Goal: Navigation & Orientation: Find specific page/section

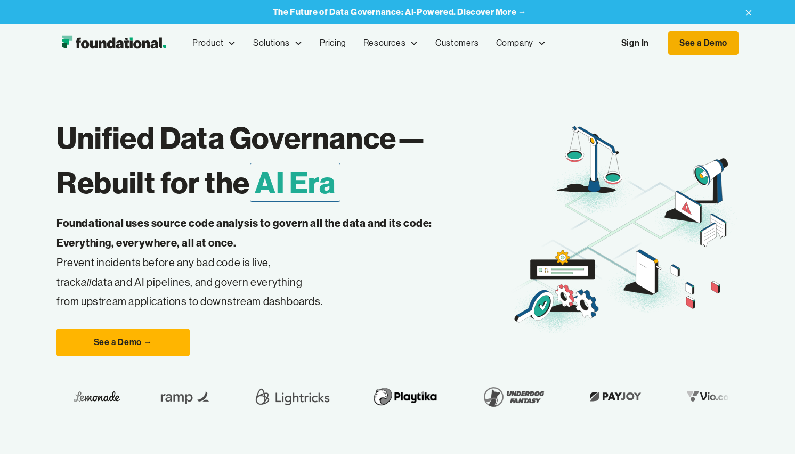
click at [702, 47] on link "See a Demo" at bounding box center [703, 42] width 70 height 23
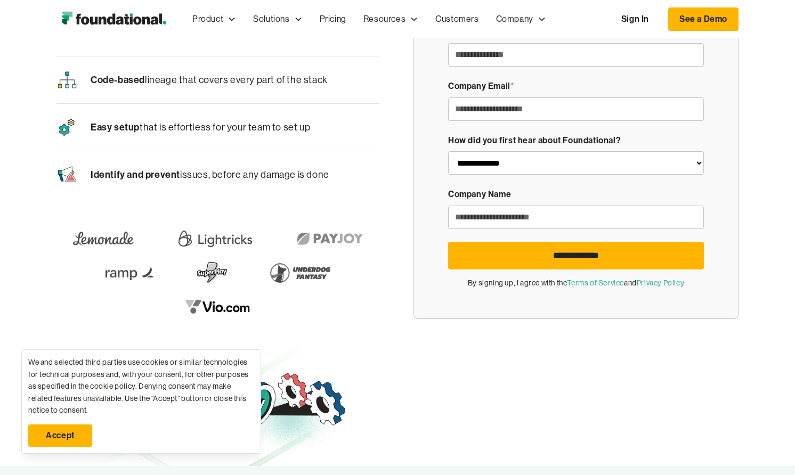
scroll to position [106, 0]
click at [317, 272] on img at bounding box center [300, 272] width 75 height 30
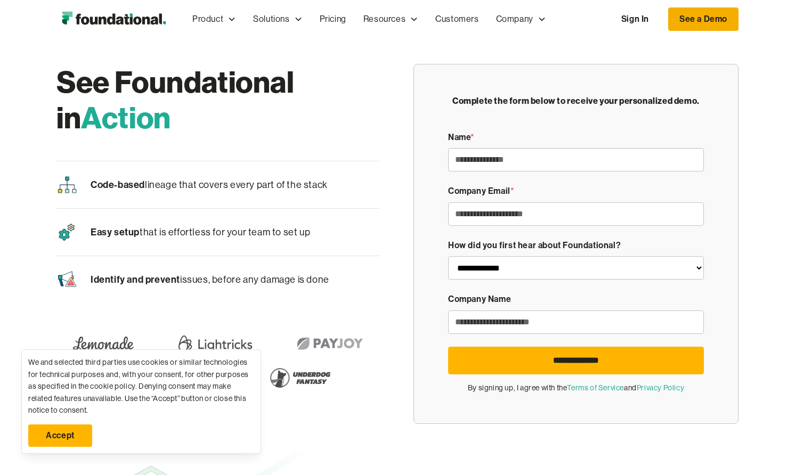
click at [700, 23] on link "See a Demo" at bounding box center [703, 18] width 70 height 23
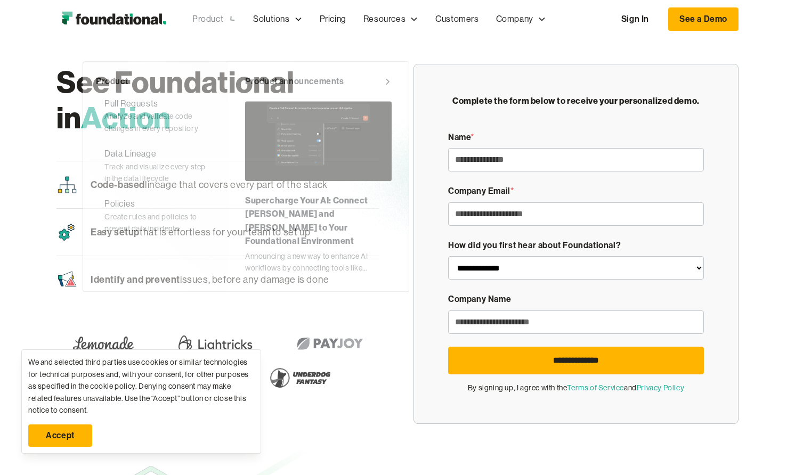
click at [209, 16] on div "Product" at bounding box center [207, 19] width 31 height 14
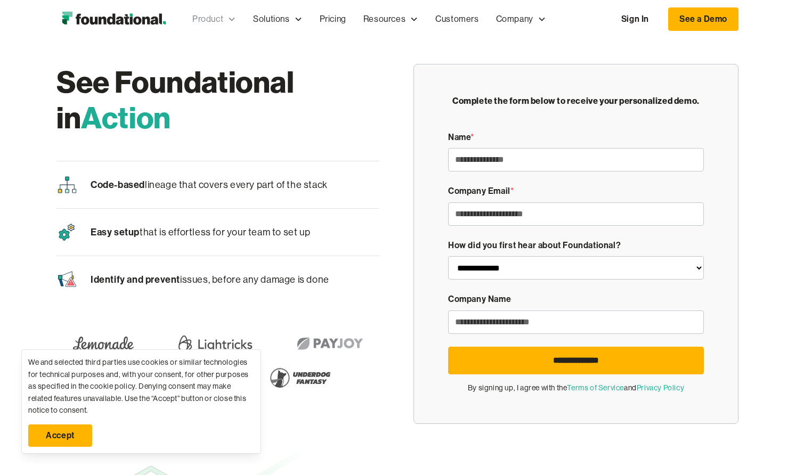
click at [209, 16] on div "Product" at bounding box center [207, 19] width 31 height 14
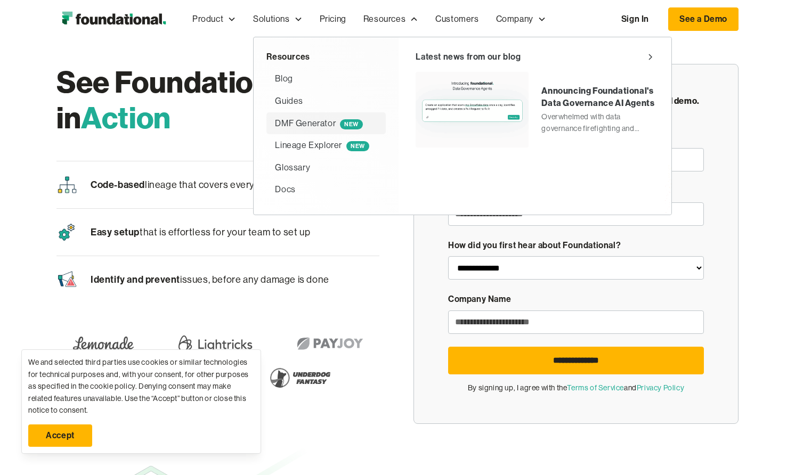
click at [330, 132] on link "DMF Generator NEW" at bounding box center [325, 123] width 119 height 22
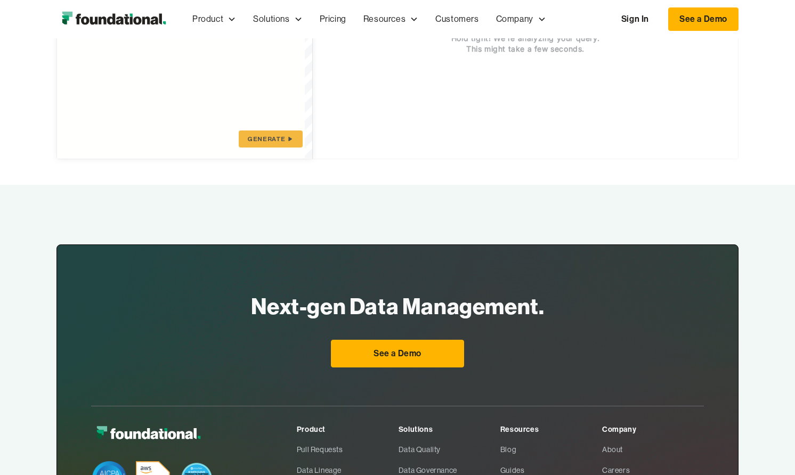
scroll to position [573, 0]
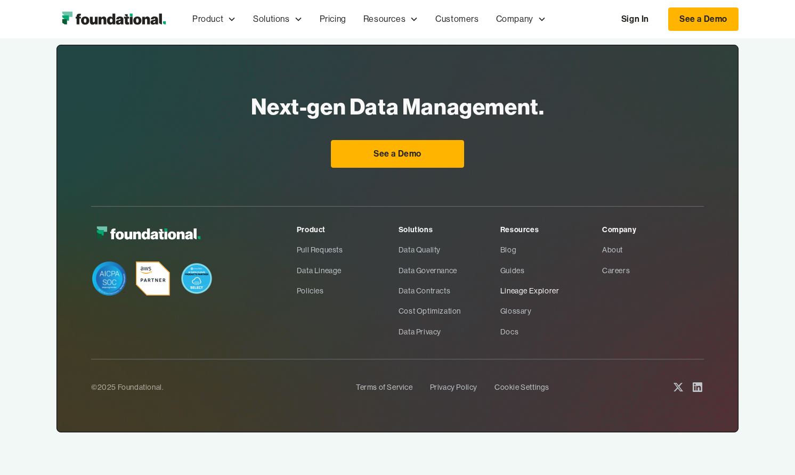
click at [525, 292] on link "Lineage Explorer" at bounding box center [551, 291] width 102 height 20
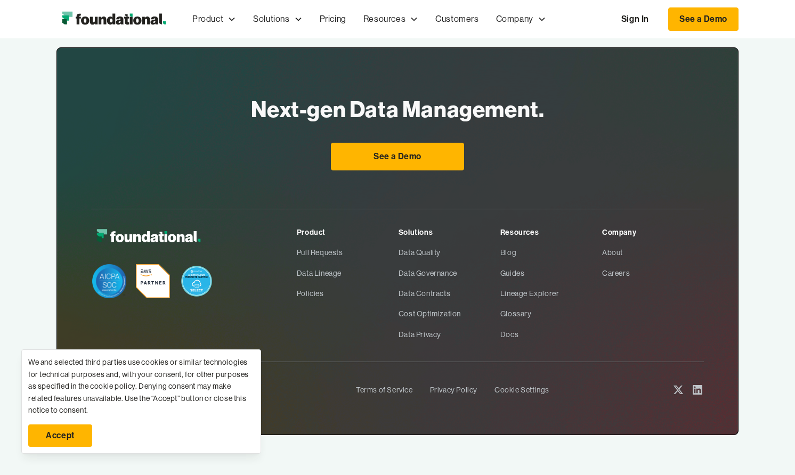
scroll to position [573, 0]
